Goal: Check status: Check status

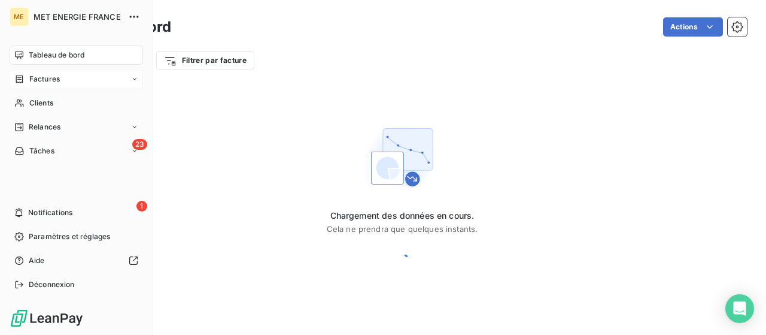
click at [44, 78] on span "Factures" at bounding box center [44, 79] width 31 height 11
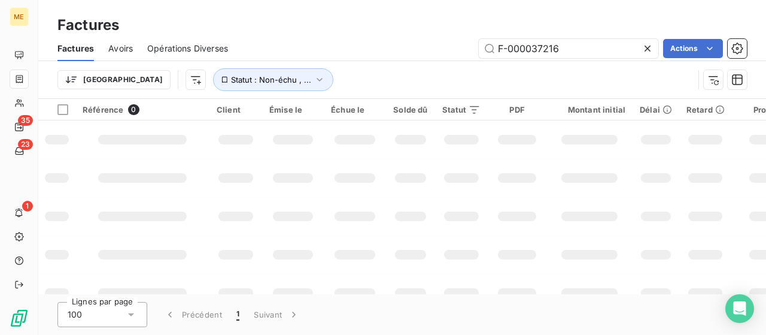
drag, startPoint x: 569, startPoint y: 48, endPoint x: 449, endPoint y: 40, distance: 121.2
click at [449, 40] on div "F-000037216 Actions" at bounding box center [495, 48] width 505 height 19
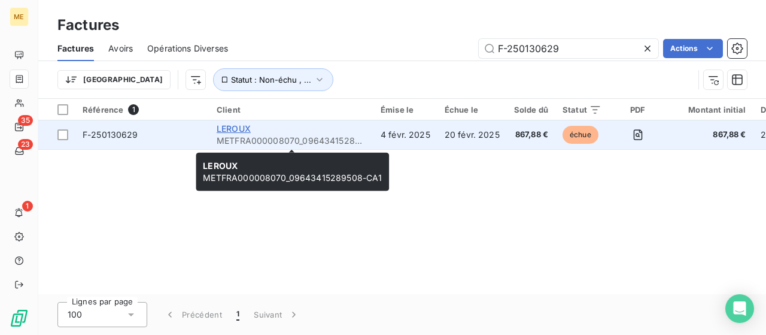
type input "F-250130629"
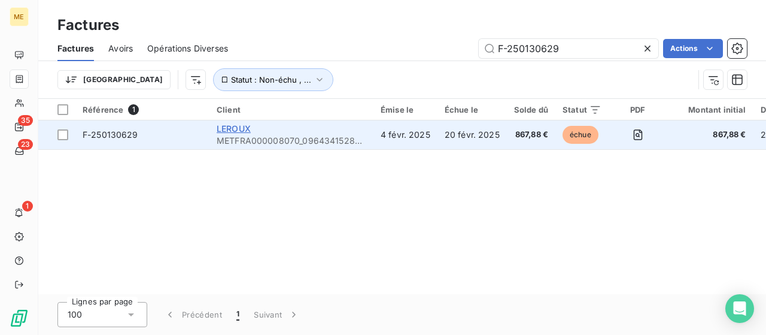
click at [235, 128] on span "LEROUX" at bounding box center [234, 128] width 34 height 10
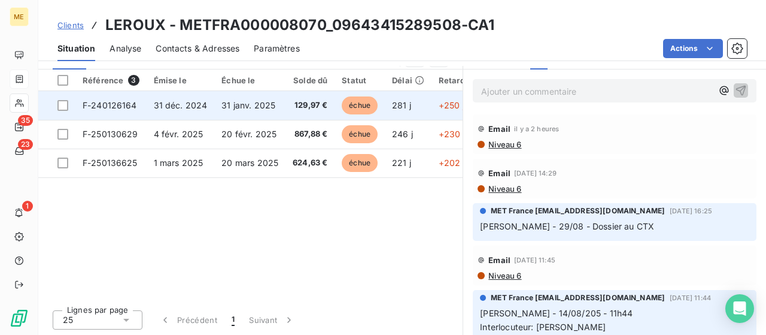
scroll to position [246, 0]
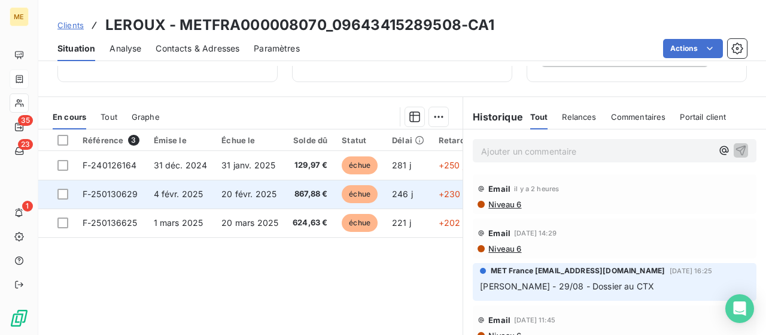
click at [126, 193] on span "F-250130629" at bounding box center [111, 194] width 56 height 10
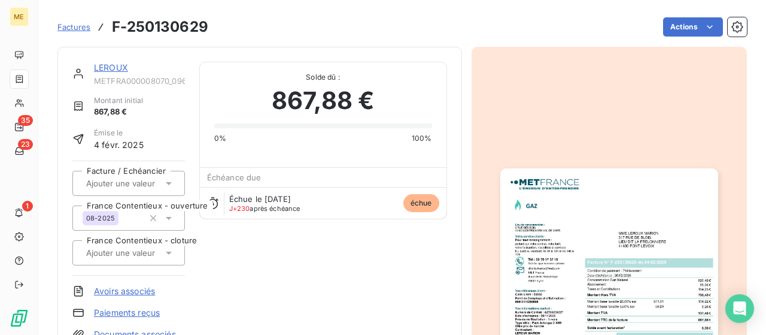
click at [616, 213] on img "button" at bounding box center [610, 322] width 218 height 308
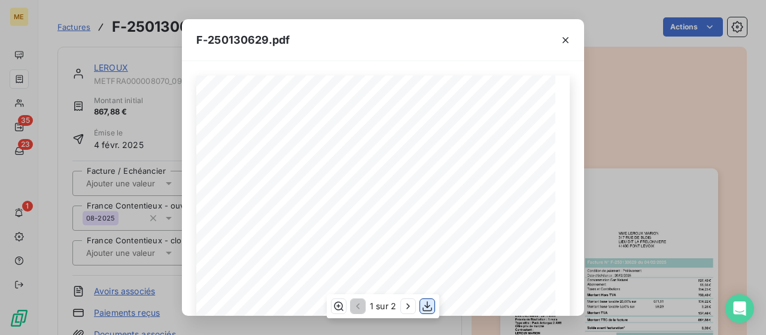
click at [425, 306] on icon "button" at bounding box center [428, 306] width 10 height 10
click at [569, 36] on icon "button" at bounding box center [566, 40] width 12 height 12
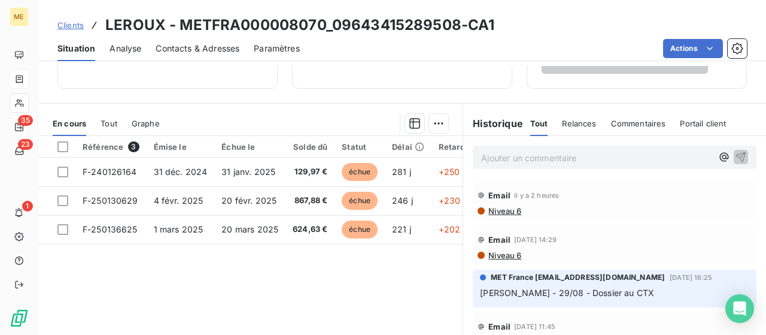
scroll to position [306, 0]
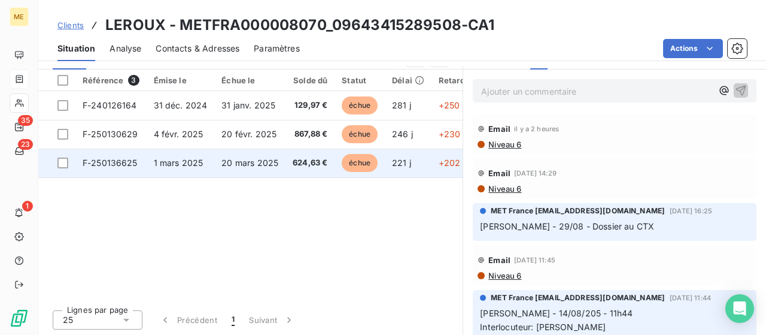
click at [125, 160] on span "F-250136625" at bounding box center [110, 162] width 55 height 10
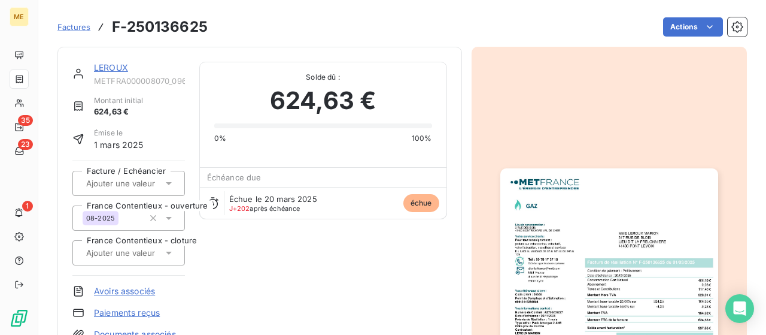
click at [593, 210] on img "button" at bounding box center [610, 322] width 218 height 308
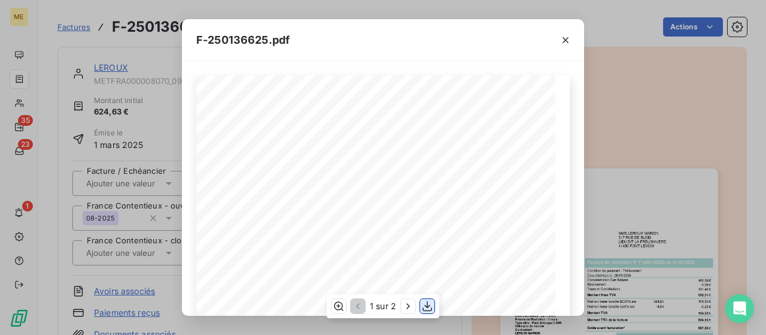
click at [429, 306] on icon "button" at bounding box center [428, 306] width 10 height 10
click at [566, 37] on icon "button" at bounding box center [566, 40] width 12 height 12
